Goal: Information Seeking & Learning: Learn about a topic

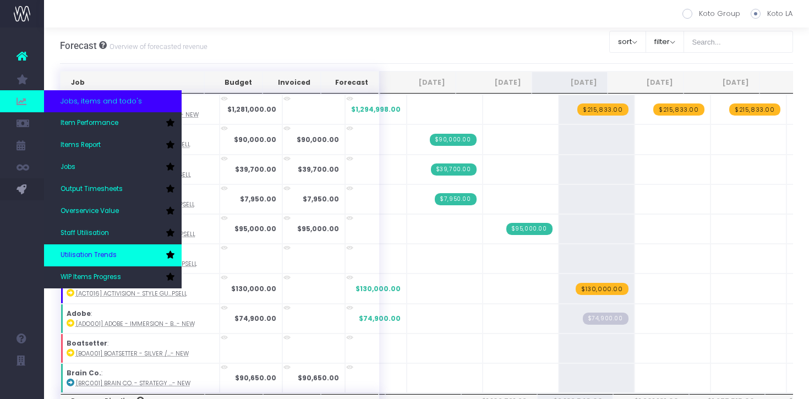
click at [91, 248] on link "Utilisation Trends" at bounding box center [113, 255] width 138 height 22
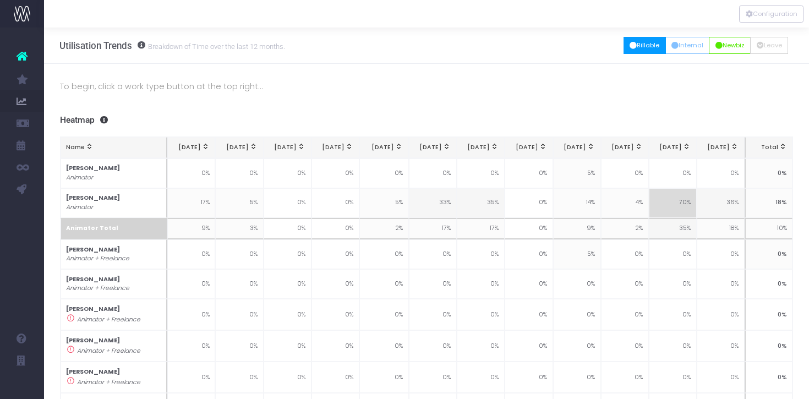
click at [633, 53] on button "Billable" at bounding box center [644, 45] width 42 height 17
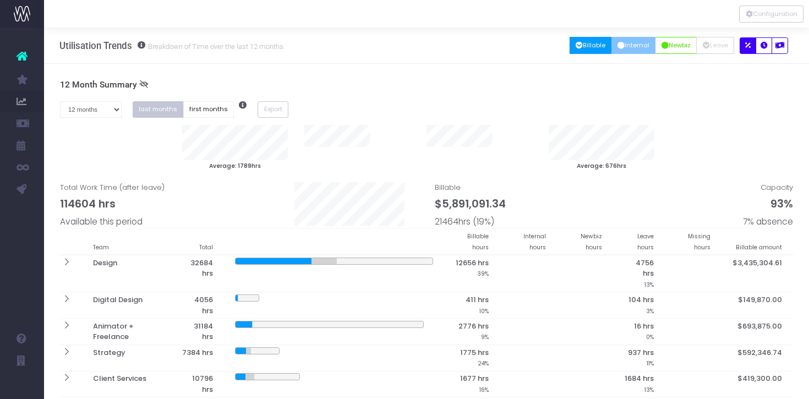
click at [645, 42] on button "Internal" at bounding box center [633, 45] width 45 height 17
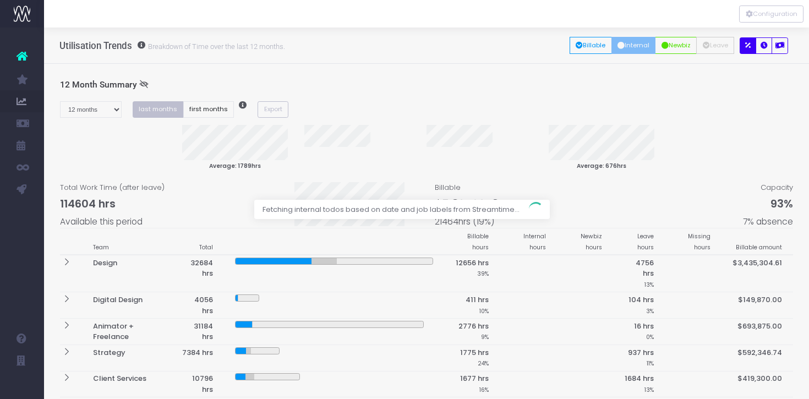
click at [645, 41] on div at bounding box center [404, 199] width 809 height 399
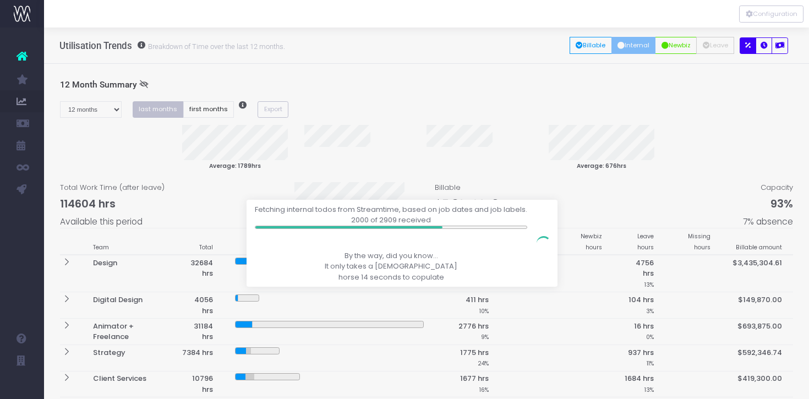
click at [645, 41] on div at bounding box center [404, 199] width 809 height 399
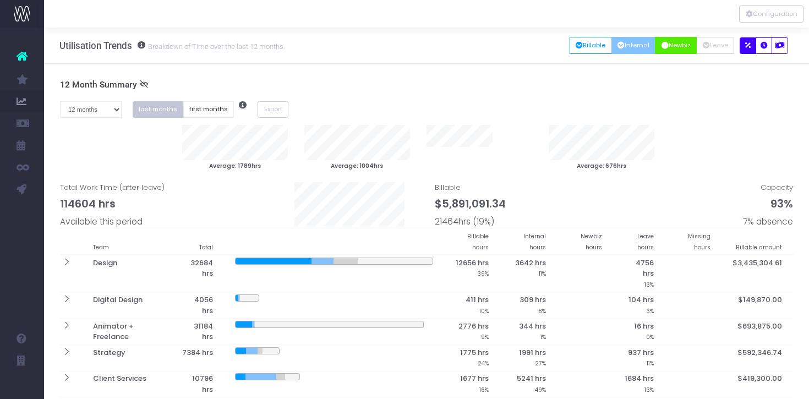
click at [688, 41] on button "Newbiz" at bounding box center [676, 45] width 42 height 17
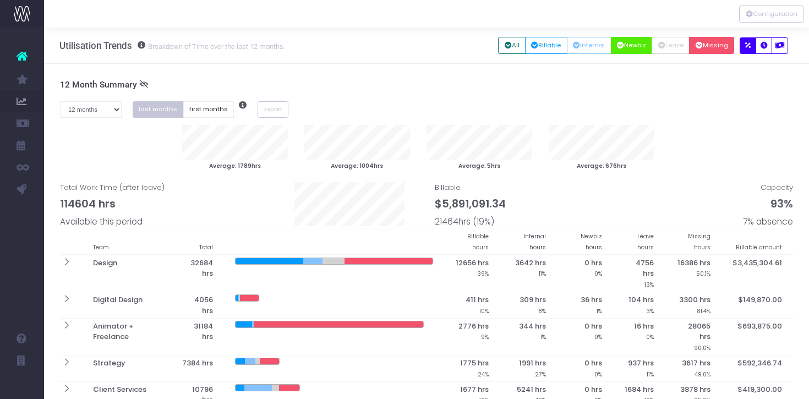
click at [701, 46] on icon "button" at bounding box center [698, 46] width 7 height 0
click at [762, 46] on icon "button" at bounding box center [763, 46] width 7 height 0
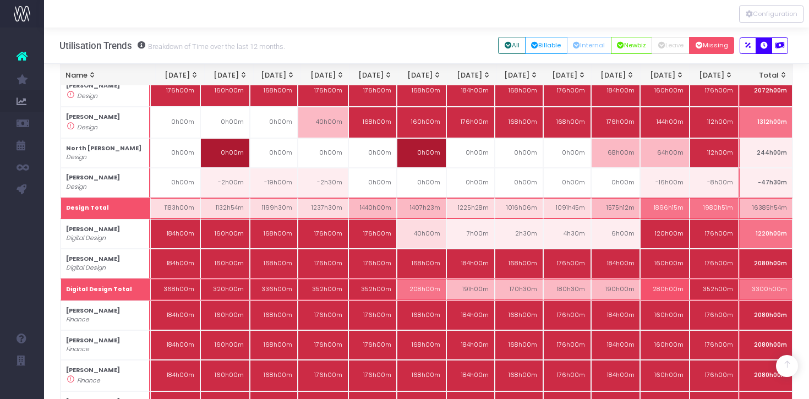
scroll to position [2211, 0]
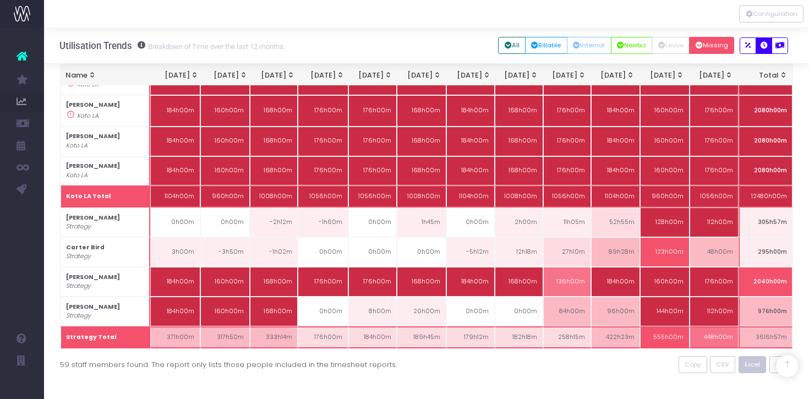
click at [756, 360] on span "Excel" at bounding box center [751, 364] width 15 height 9
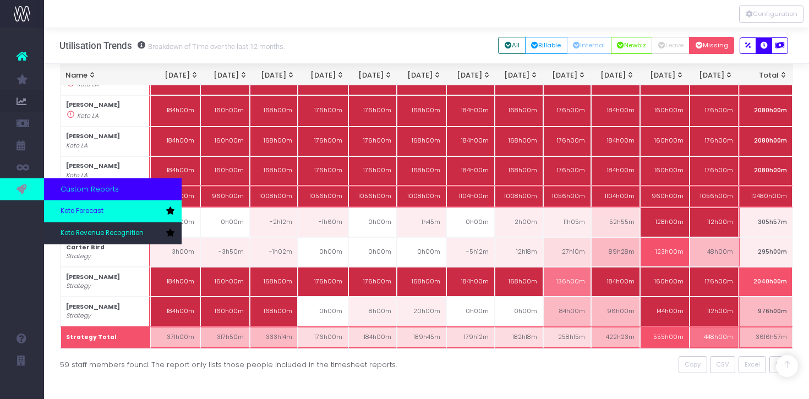
click at [74, 211] on span "Koto Forecast" at bounding box center [82, 211] width 43 height 10
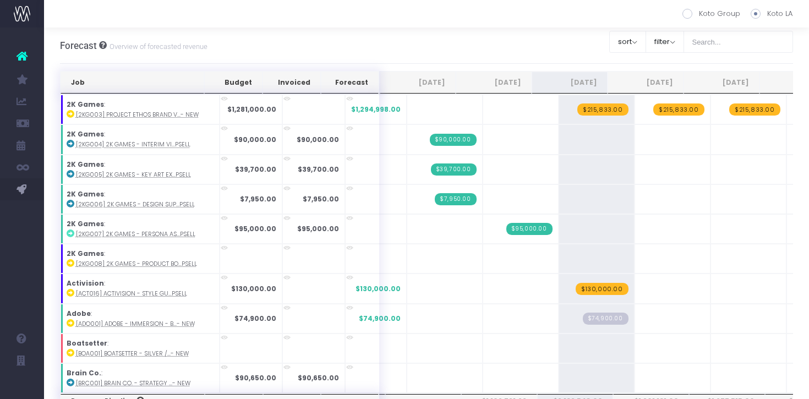
scroll to position [1287, 0]
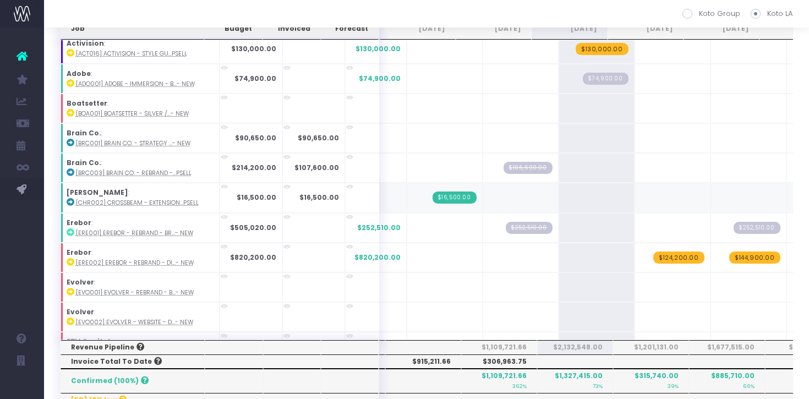
scroll to position [189, 0]
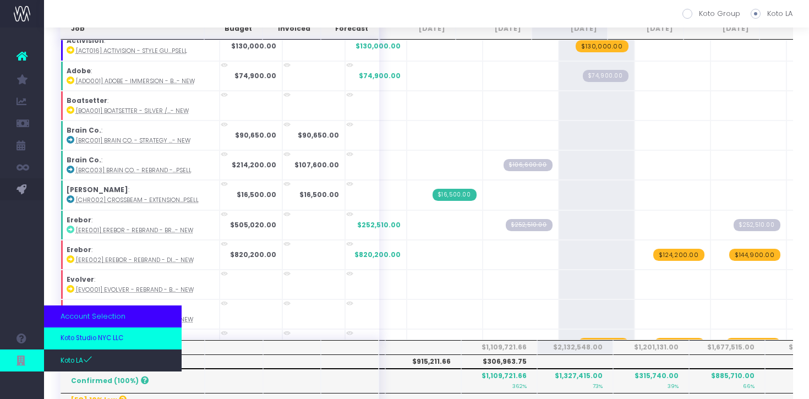
click at [78, 334] on span "Koto Studio NYC LLC" at bounding box center [92, 338] width 63 height 10
